Goal: Task Accomplishment & Management: Complete application form

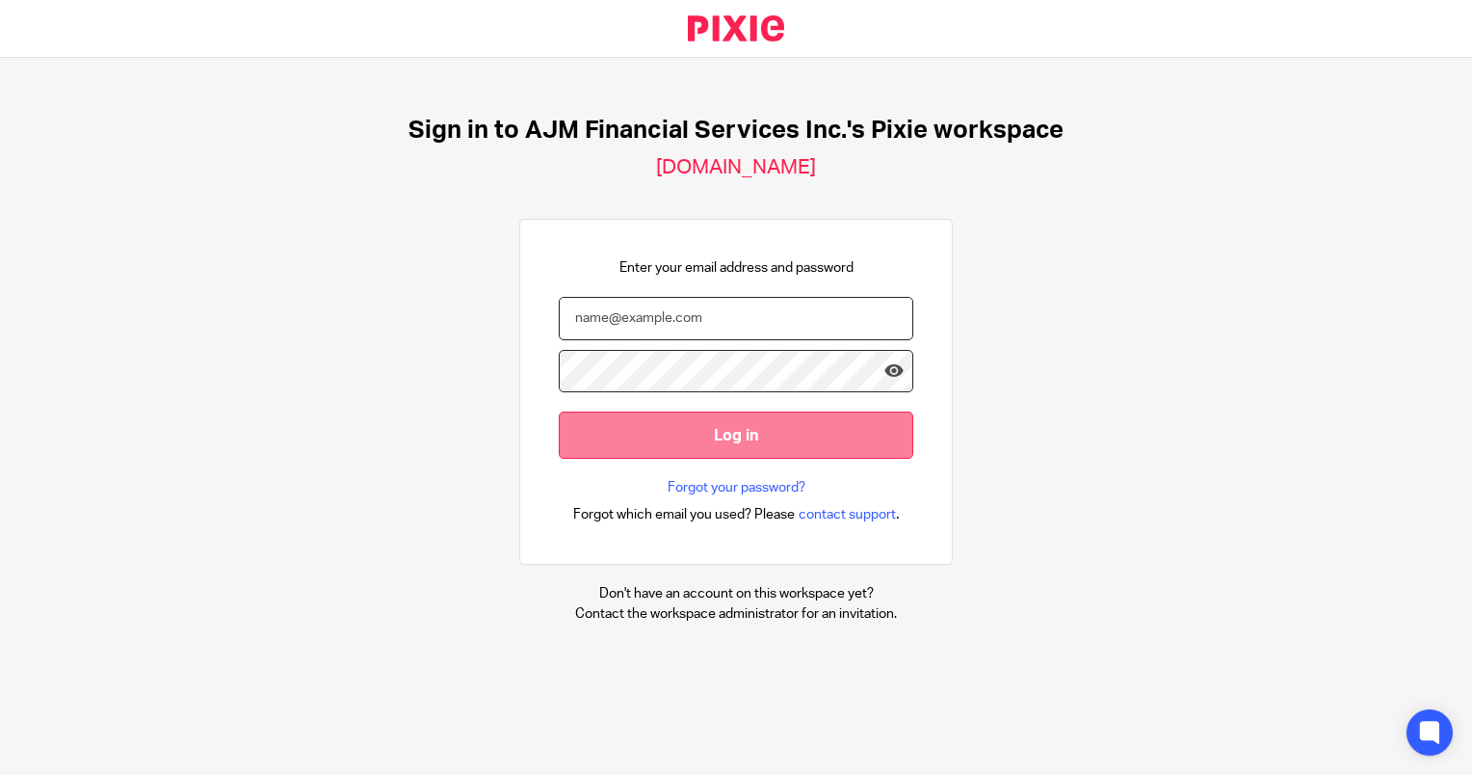
type input "[EMAIL_ADDRESS][DOMAIN_NAME]"
click at [670, 438] on input "Log in" at bounding box center [736, 434] width 355 height 47
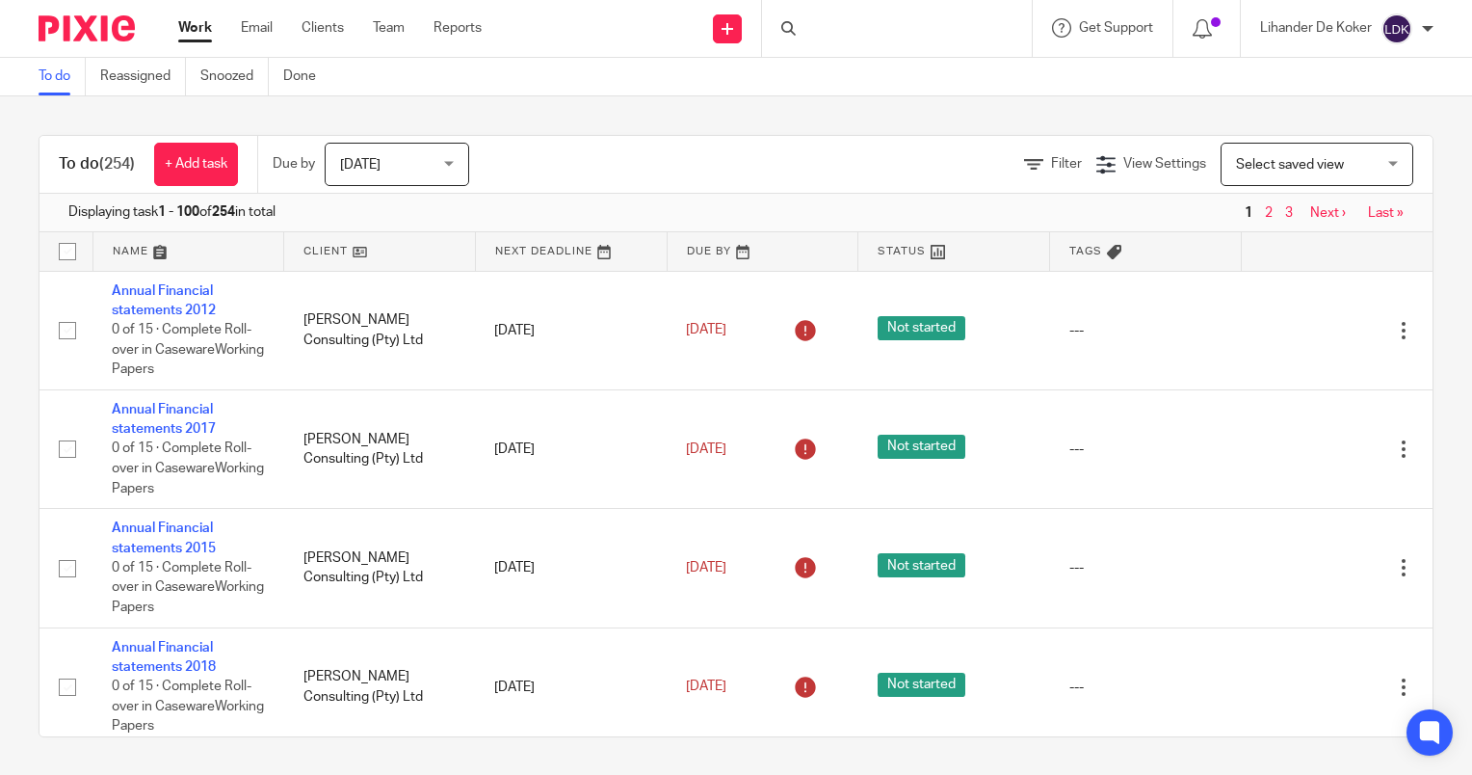
click at [393, 162] on span "[DATE]" at bounding box center [391, 164] width 102 height 40
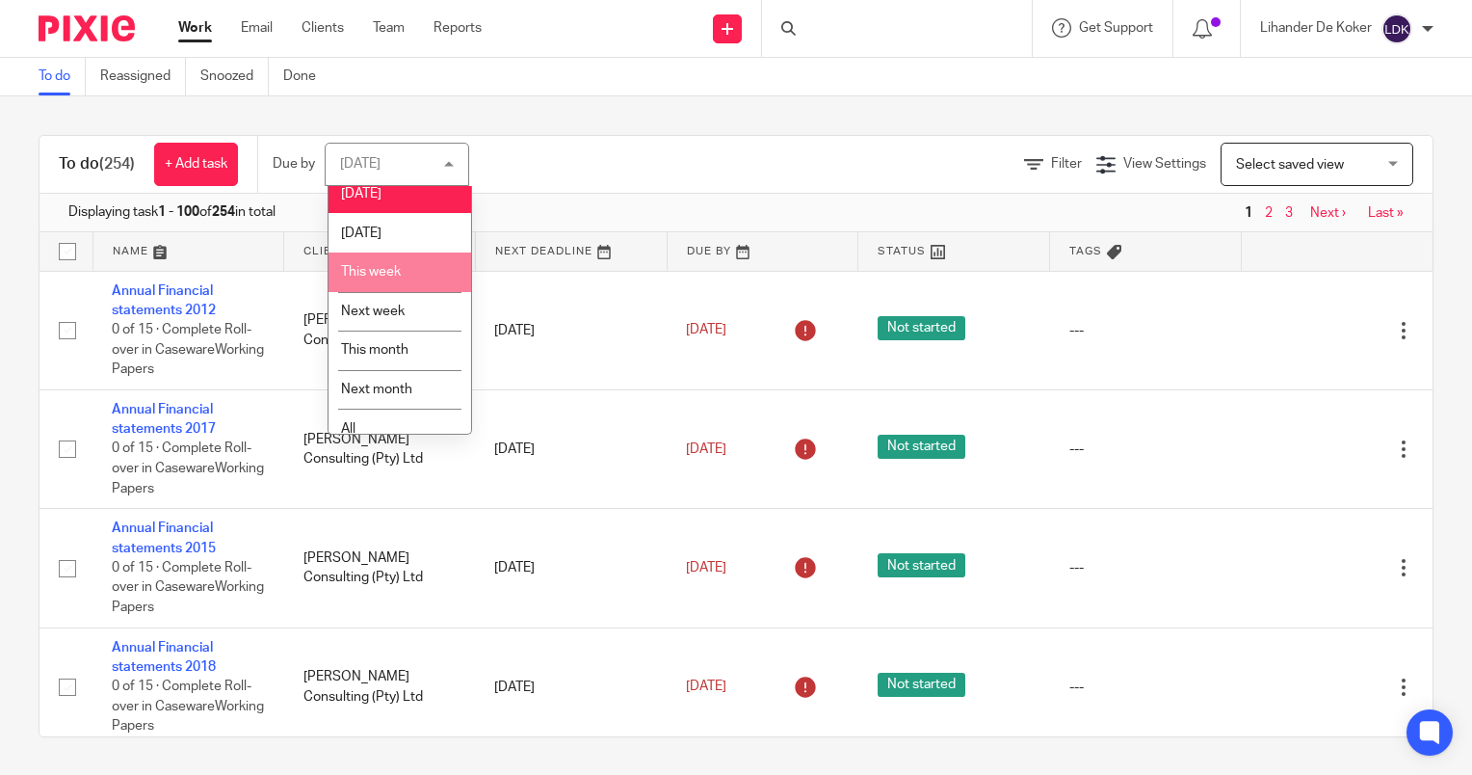
scroll to position [28, 0]
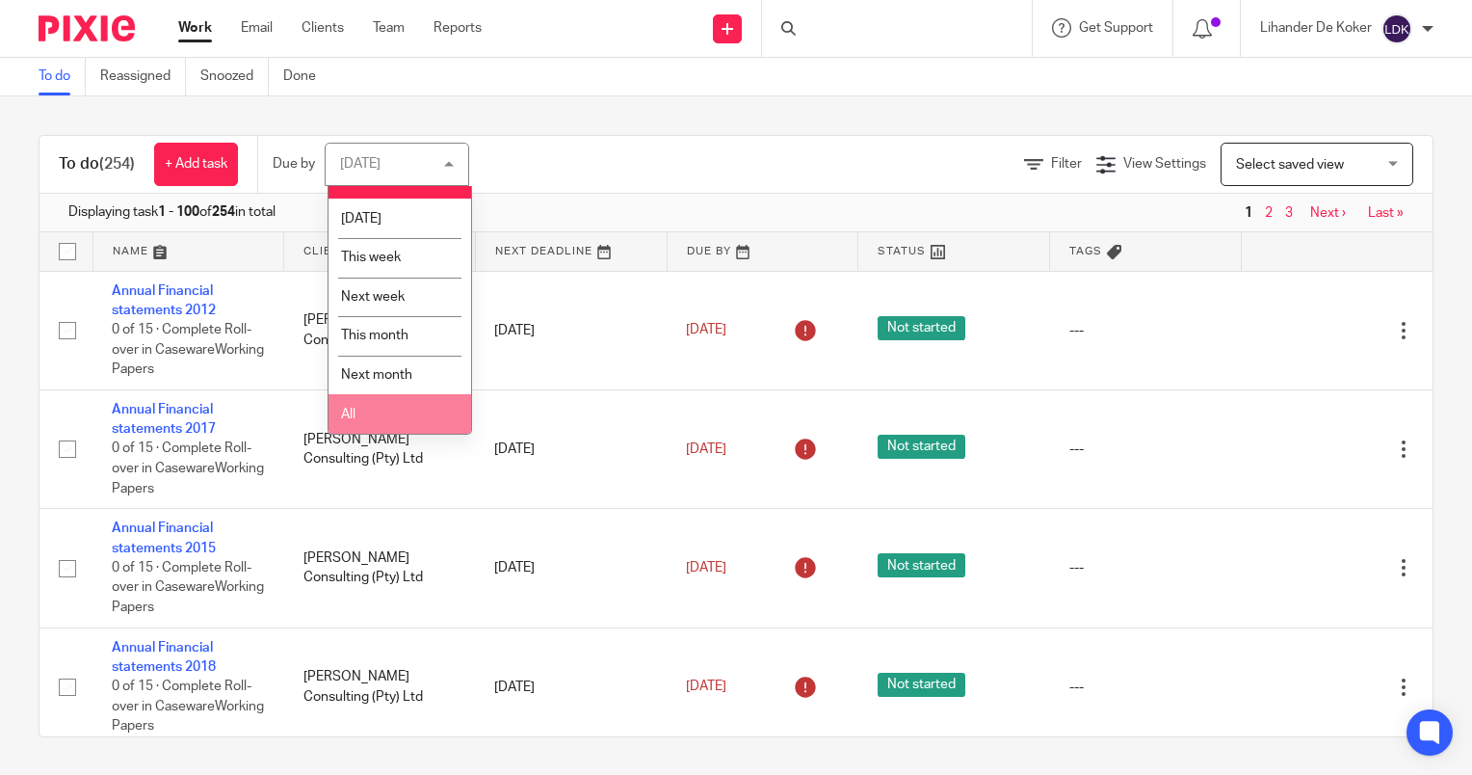
click at [381, 427] on li "All" at bounding box center [399, 413] width 143 height 39
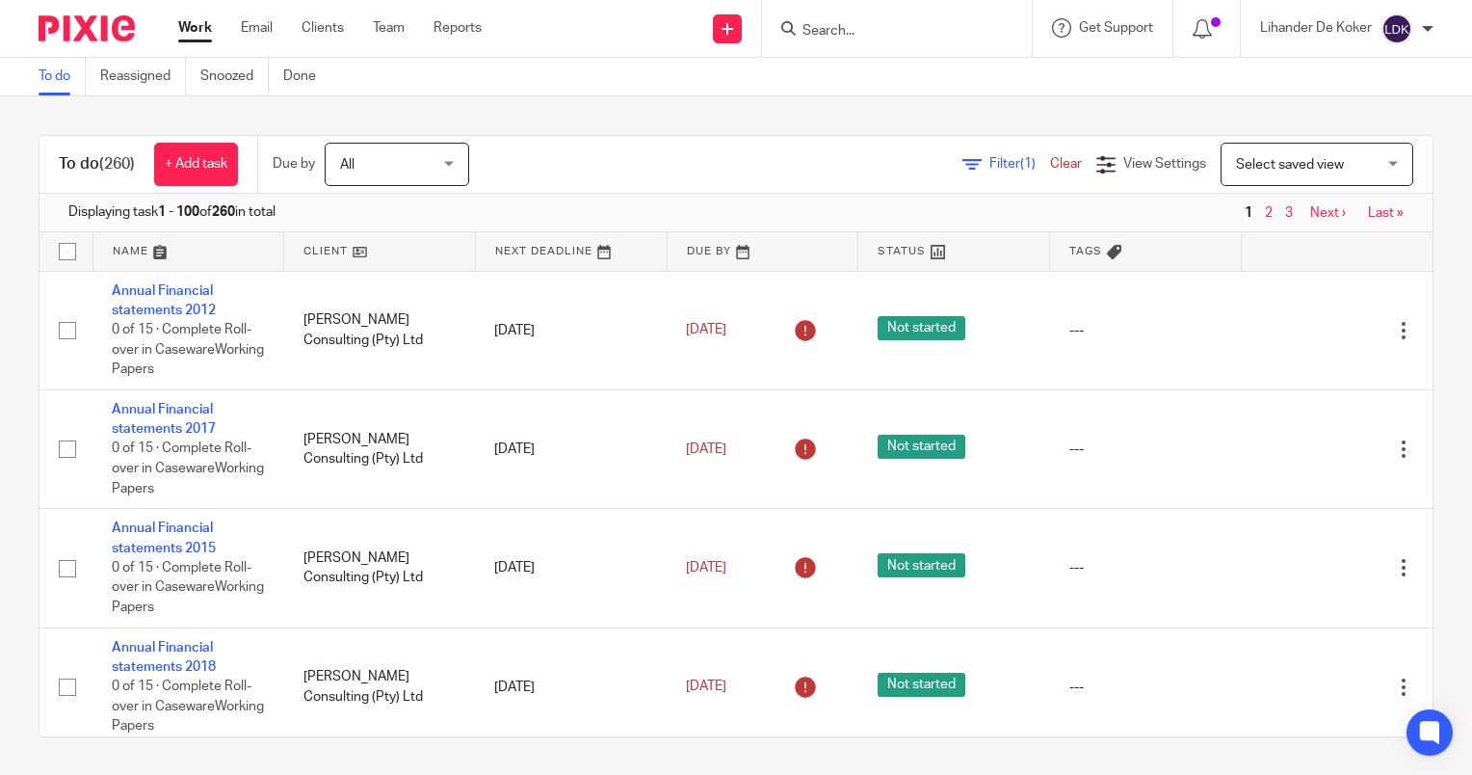
click at [863, 37] on input "Search" at bounding box center [887, 31] width 173 height 17
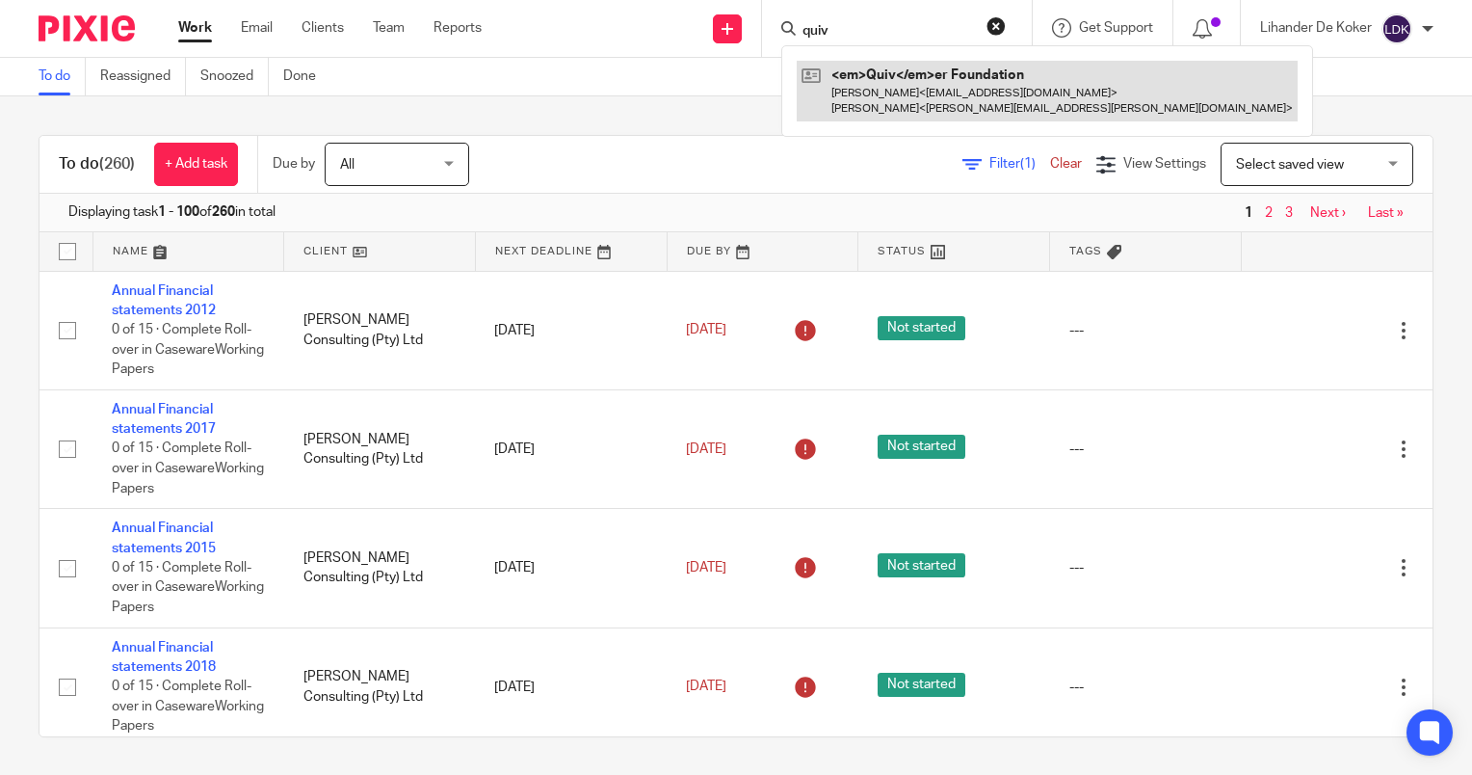
type input "quiv"
click at [871, 90] on link at bounding box center [1047, 91] width 501 height 60
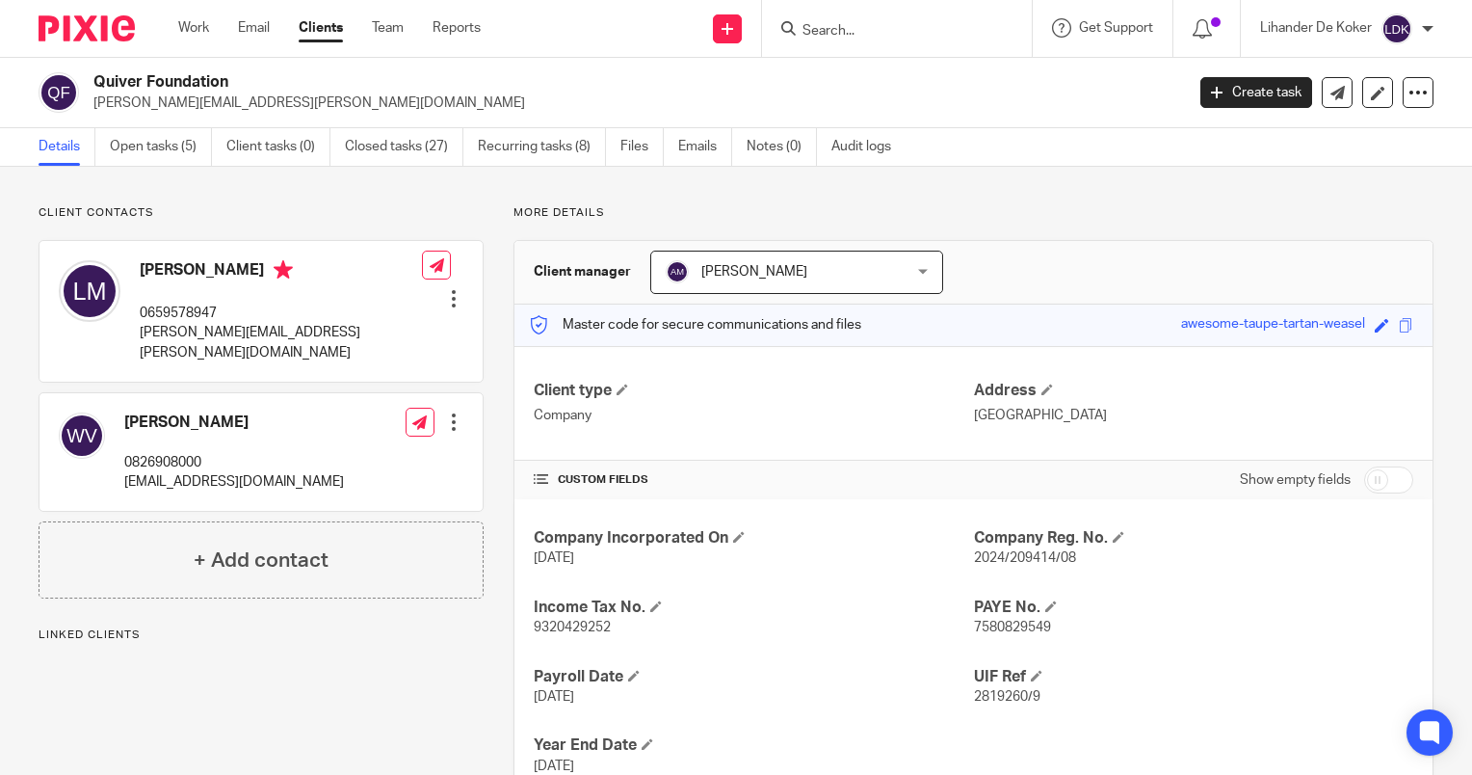
click at [166, 154] on link "Open tasks (5)" at bounding box center [161, 147] width 102 height 38
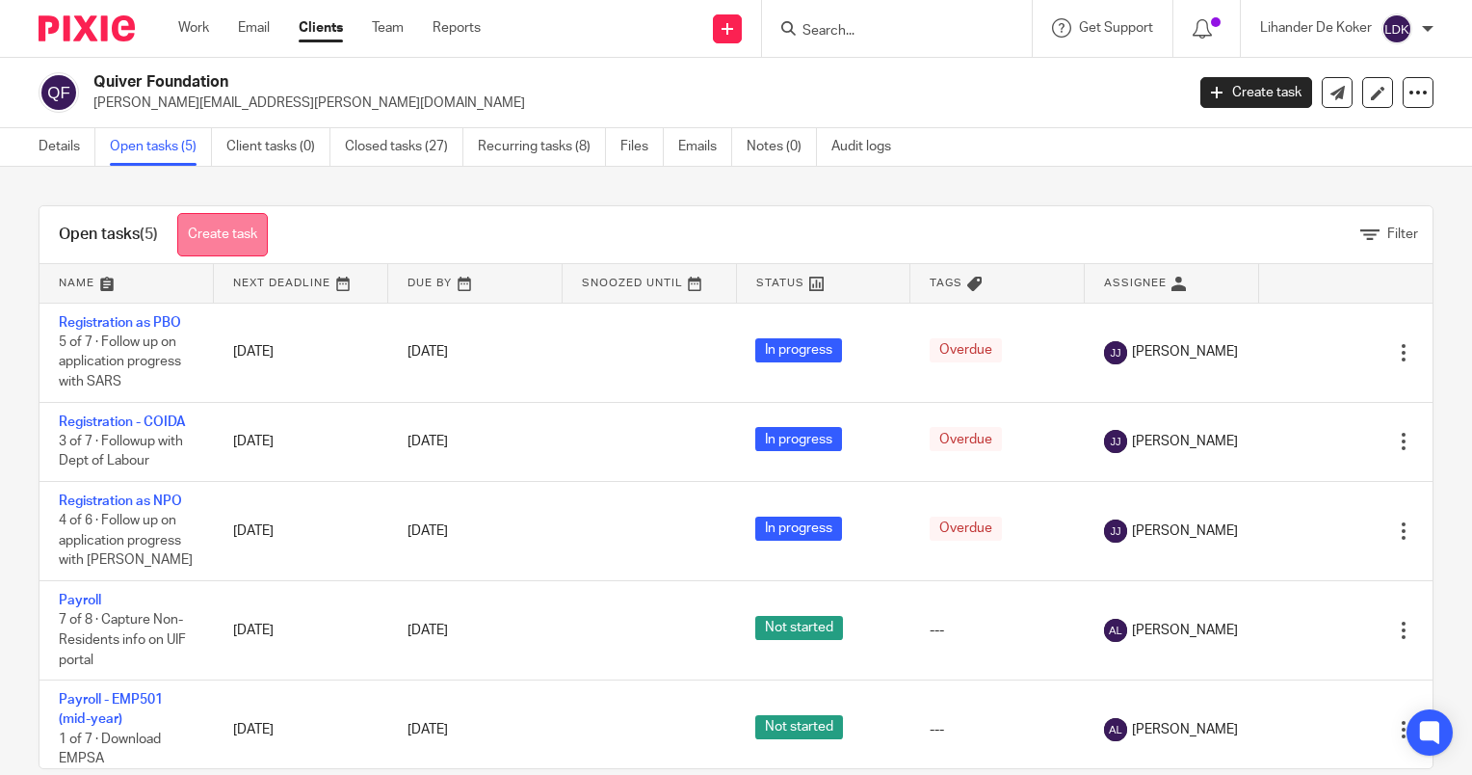
click at [216, 245] on link "Create task" at bounding box center [222, 234] width 91 height 43
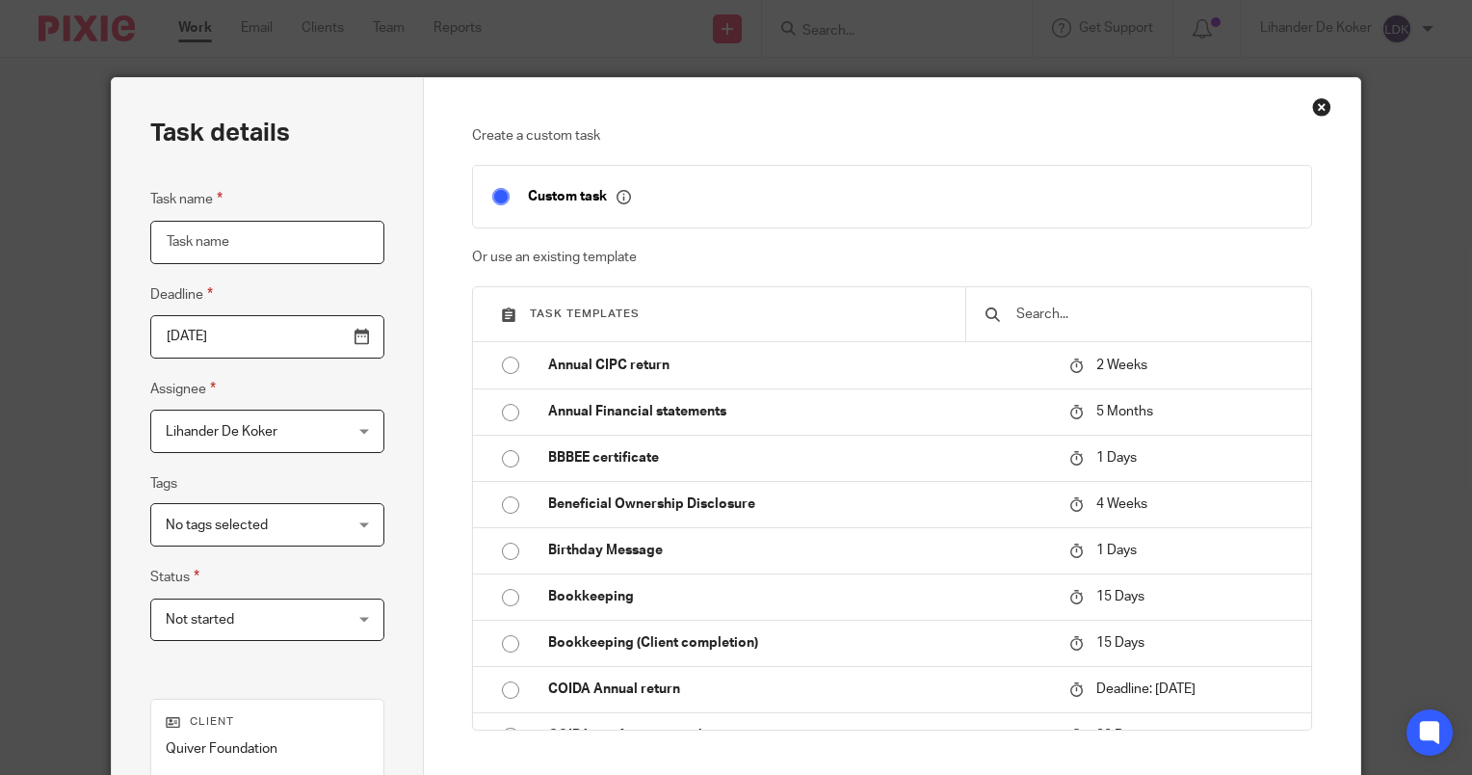
click at [271, 240] on input "Task name" at bounding box center [267, 242] width 234 height 43
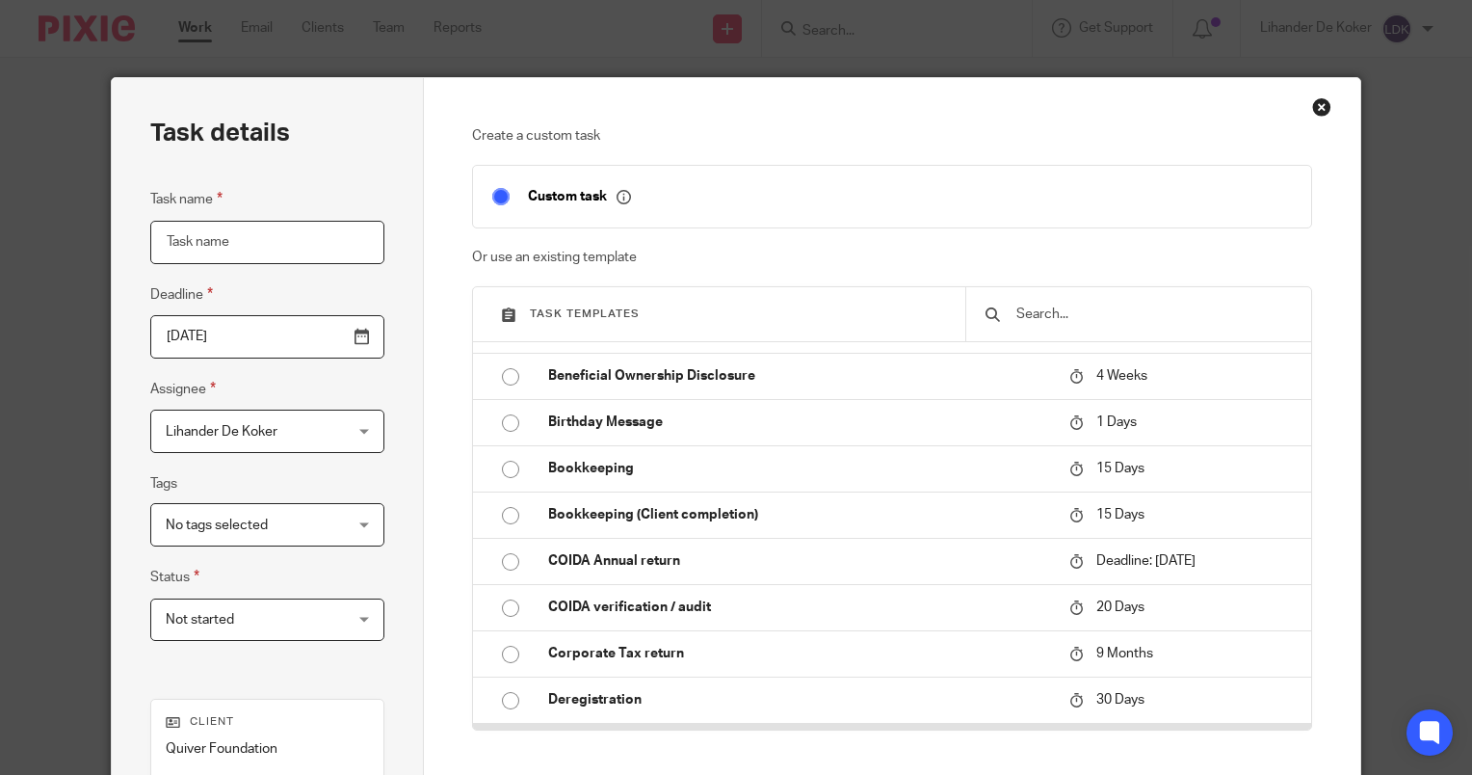
scroll to position [385, 0]
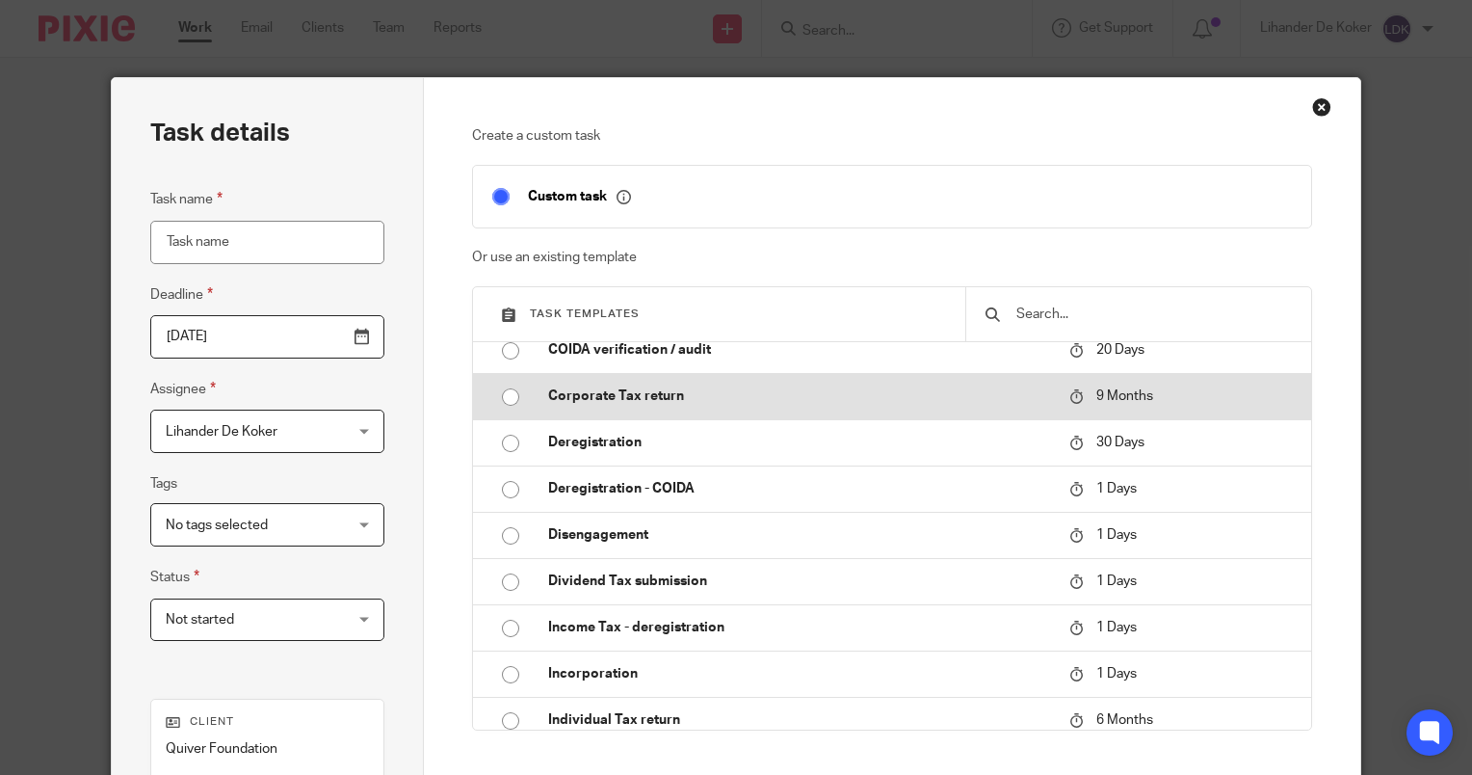
click at [675, 406] on p "Corporate Tax return" at bounding box center [799, 395] width 502 height 19
type input "2026-06-23"
type input "Corporate Tax return"
checkbox input "false"
radio input "true"
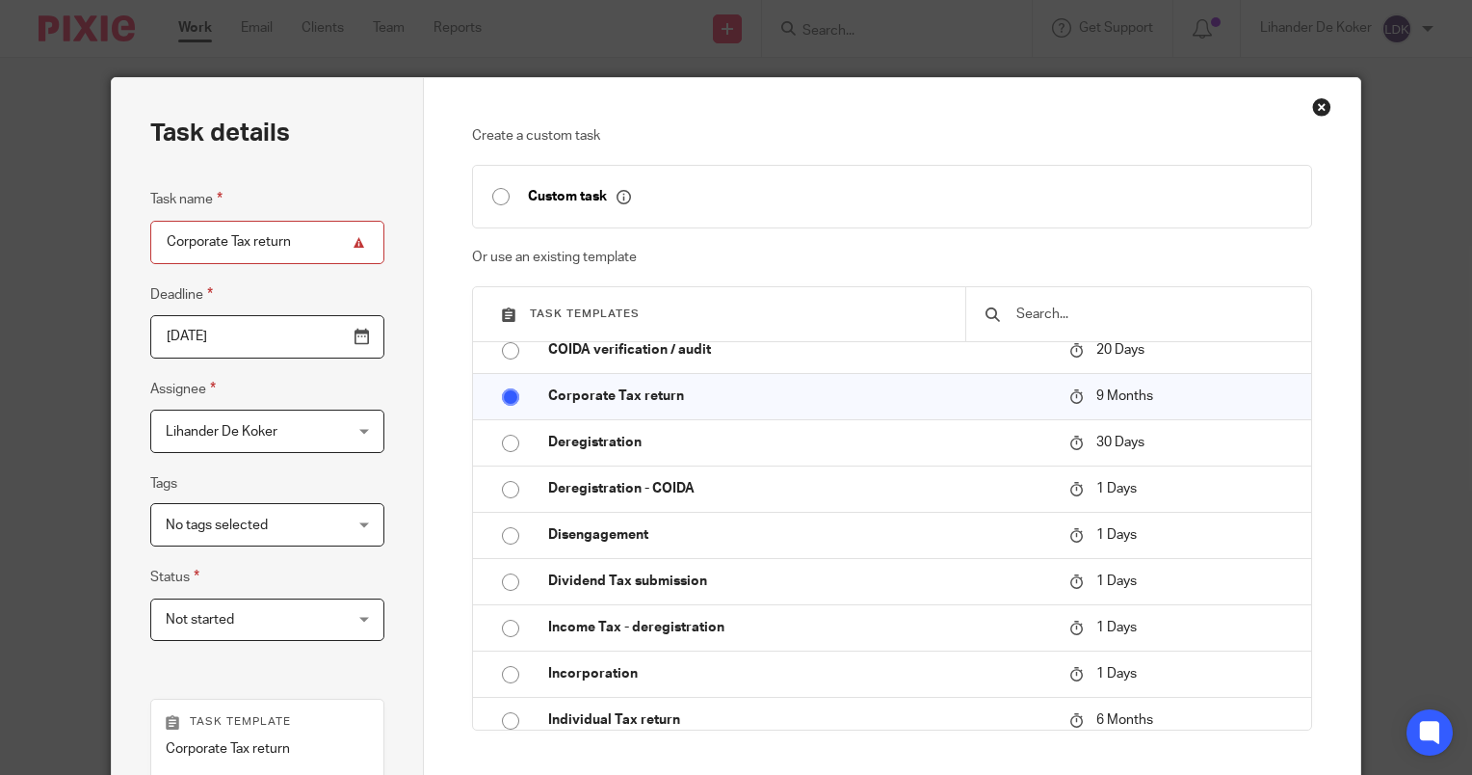
click at [316, 238] on input "Corporate Tax return" at bounding box center [267, 242] width 234 height 43
type input "Corporate Tax return 2025"
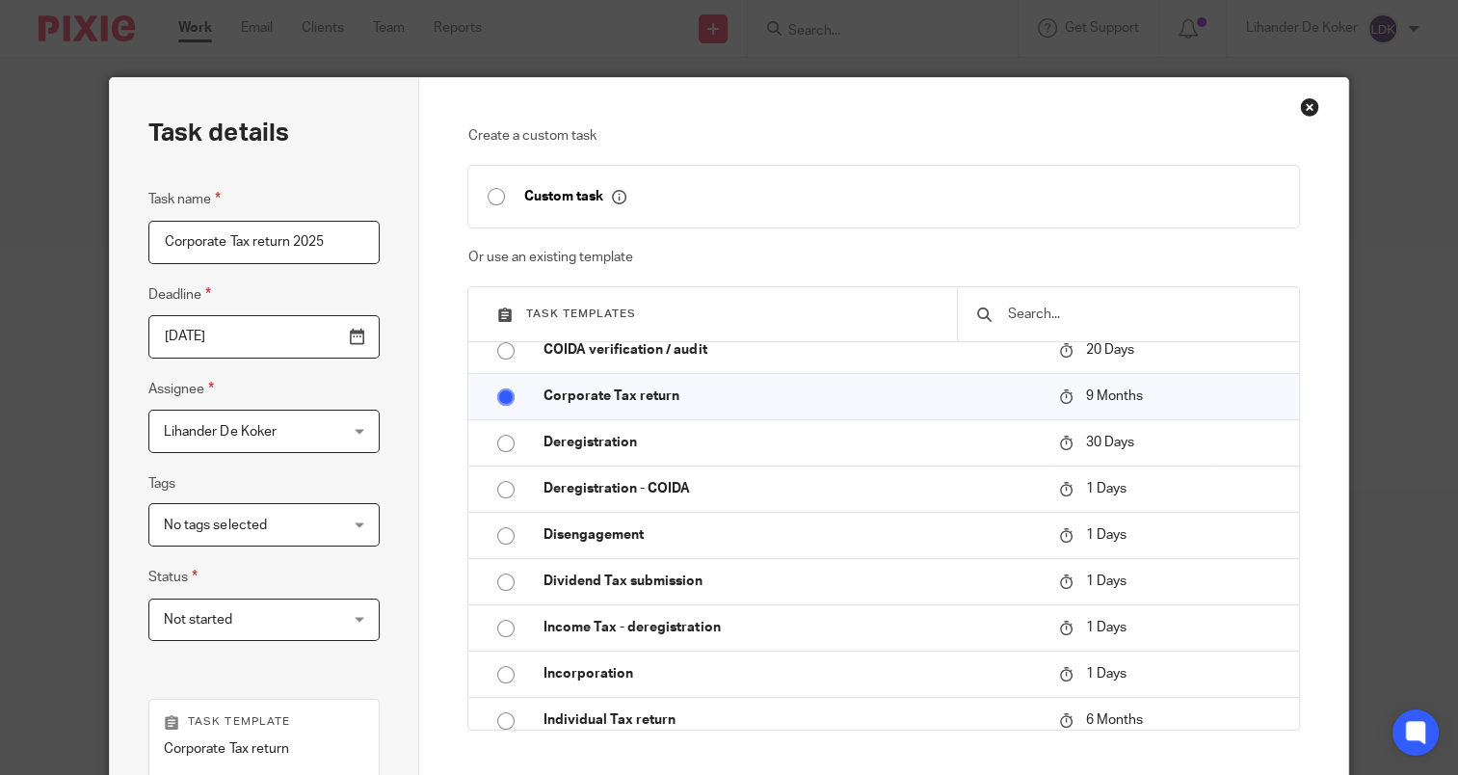
click at [327, 343] on input "2026-06-23" at bounding box center [263, 336] width 231 height 43
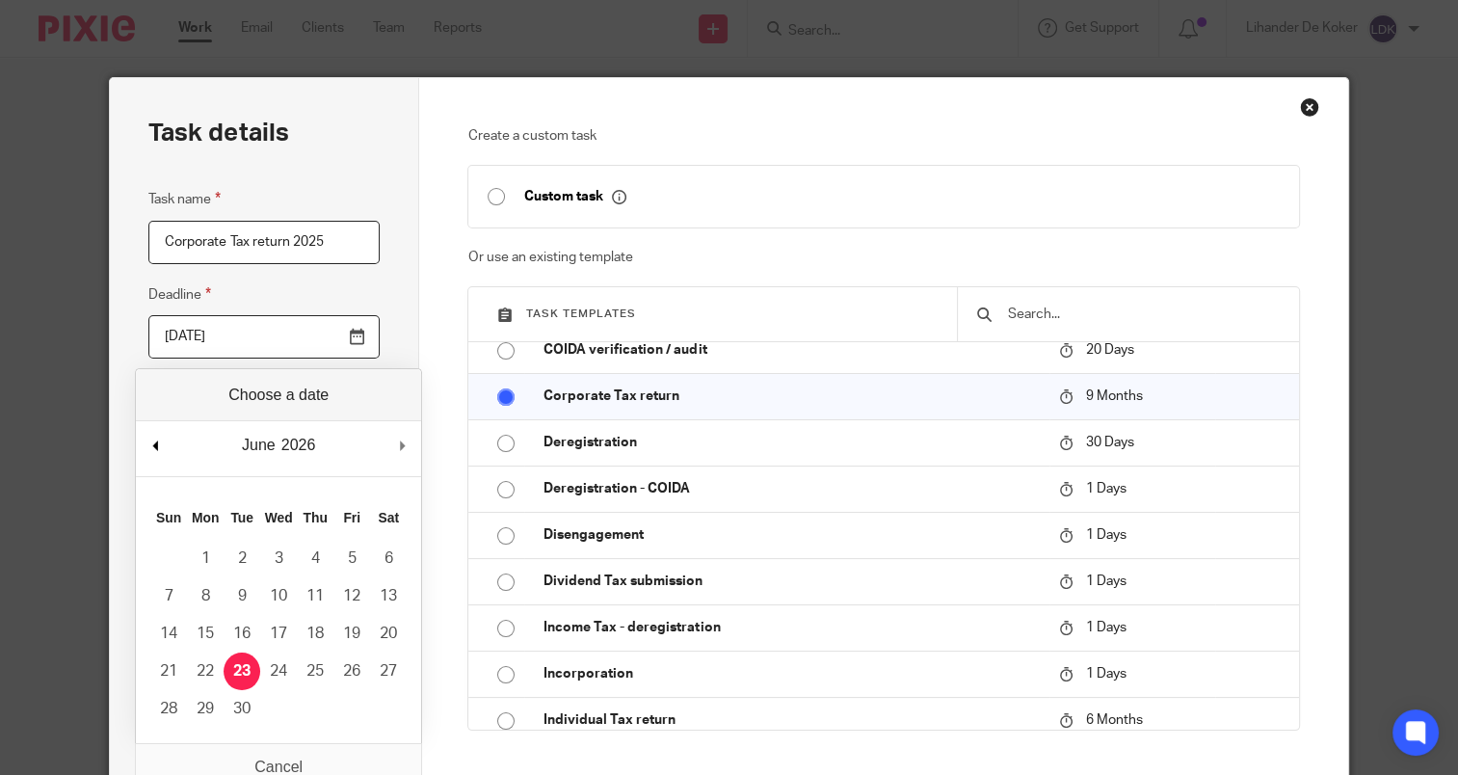
drag, startPoint x: 166, startPoint y: 444, endPoint x: 155, endPoint y: 446, distance: 10.8
click at [159, 446] on div "June January February March April May June July August September October Novemb…" at bounding box center [278, 448] width 285 height 55
type input "2025-09-26"
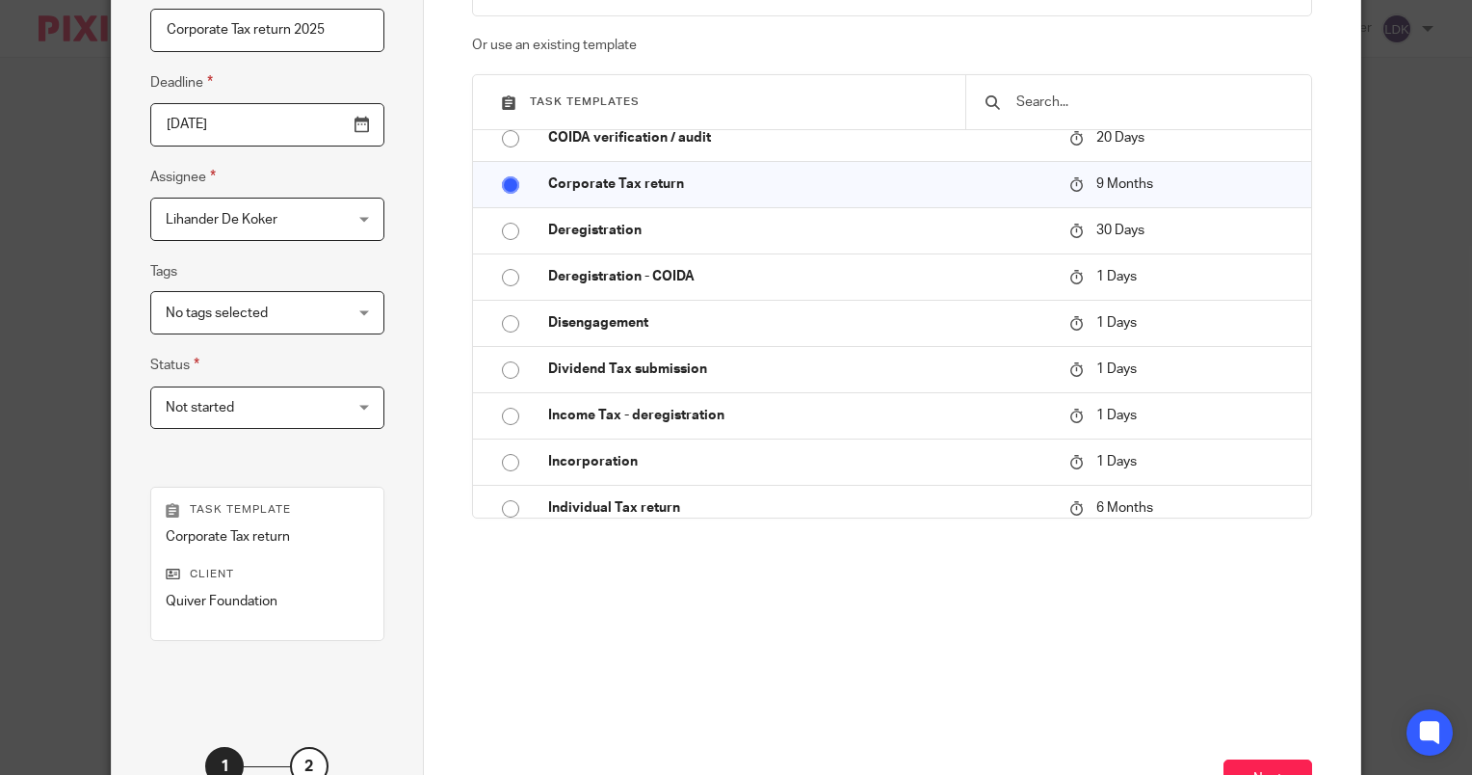
scroll to position [362, 0]
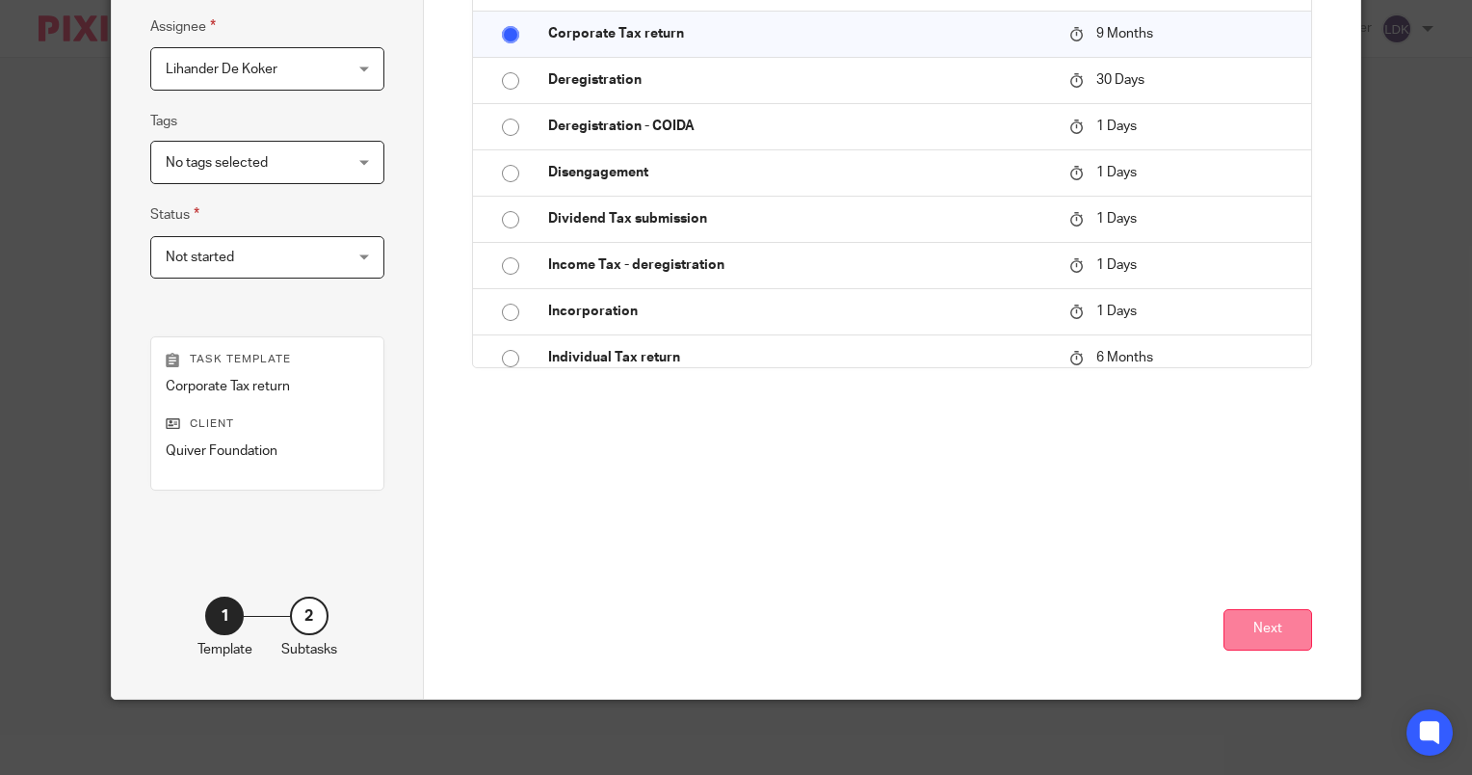
click at [1250, 620] on button "Next" at bounding box center [1267, 629] width 89 height 41
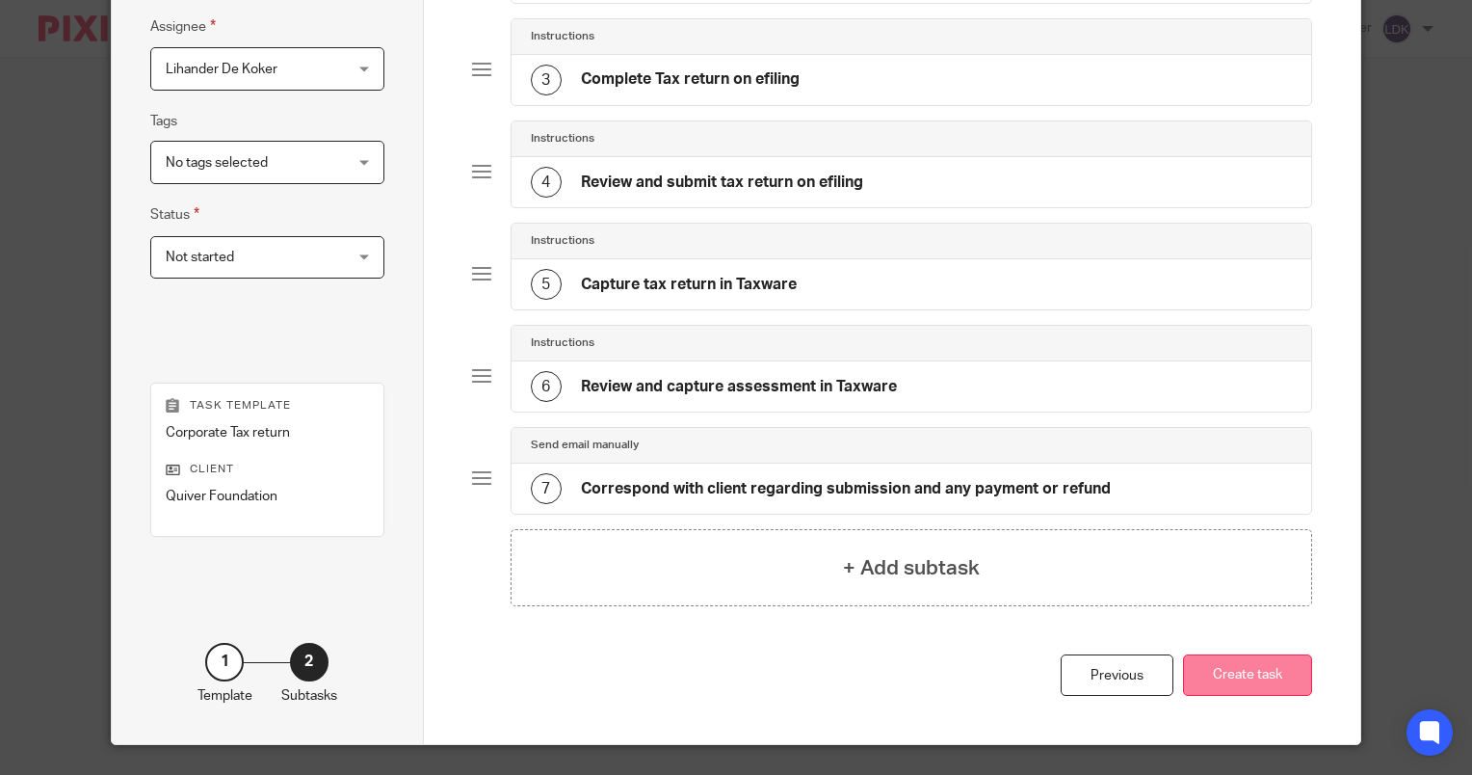
click at [1302, 670] on button "Create task" at bounding box center [1247, 674] width 129 height 41
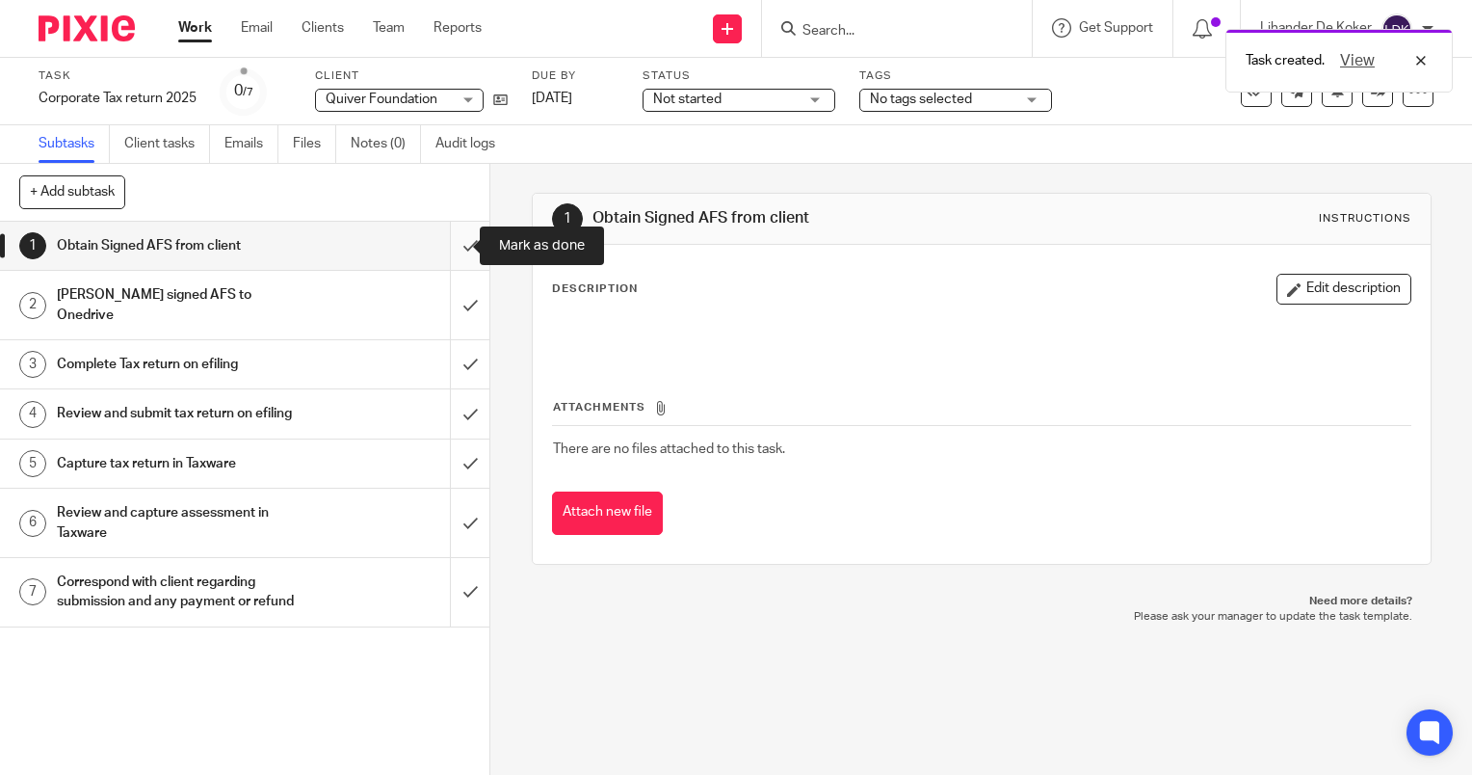
click at [443, 239] on input "submit" at bounding box center [244, 246] width 489 height 48
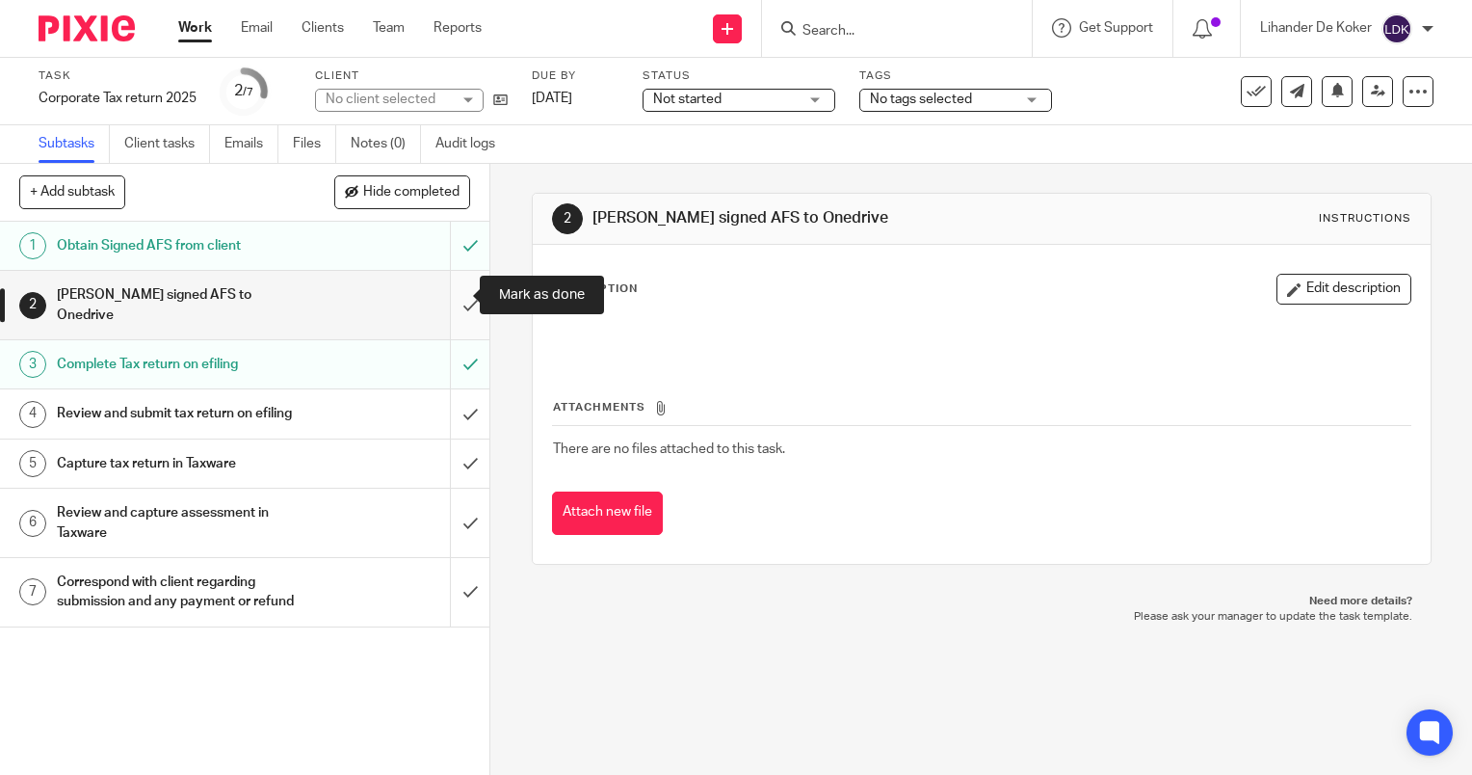
click at [443, 300] on input "submit" at bounding box center [244, 305] width 489 height 68
